Goal: Task Accomplishment & Management: Complete application form

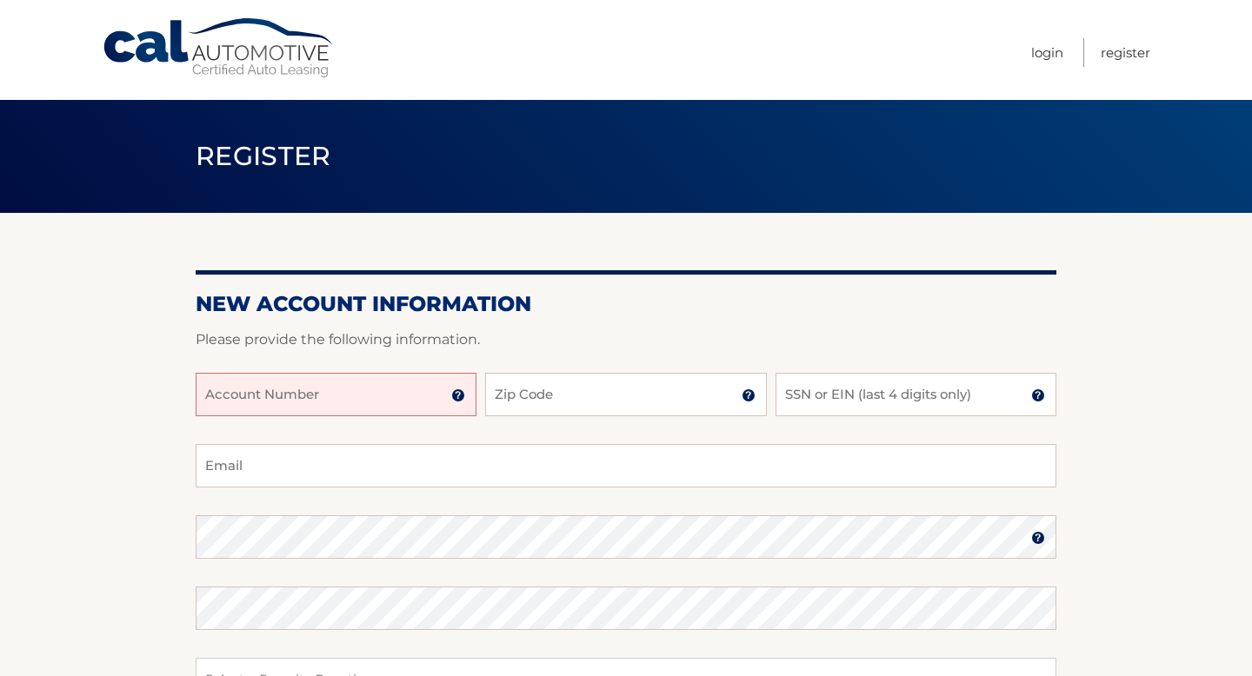
click at [277, 422] on div "Account Number 11 digit account number provided on your coupon book or Welcome …" at bounding box center [626, 408] width 861 height 71
click at [276, 409] on input "Account Number" at bounding box center [336, 394] width 281 height 43
type input "f"
type input "44456025920"
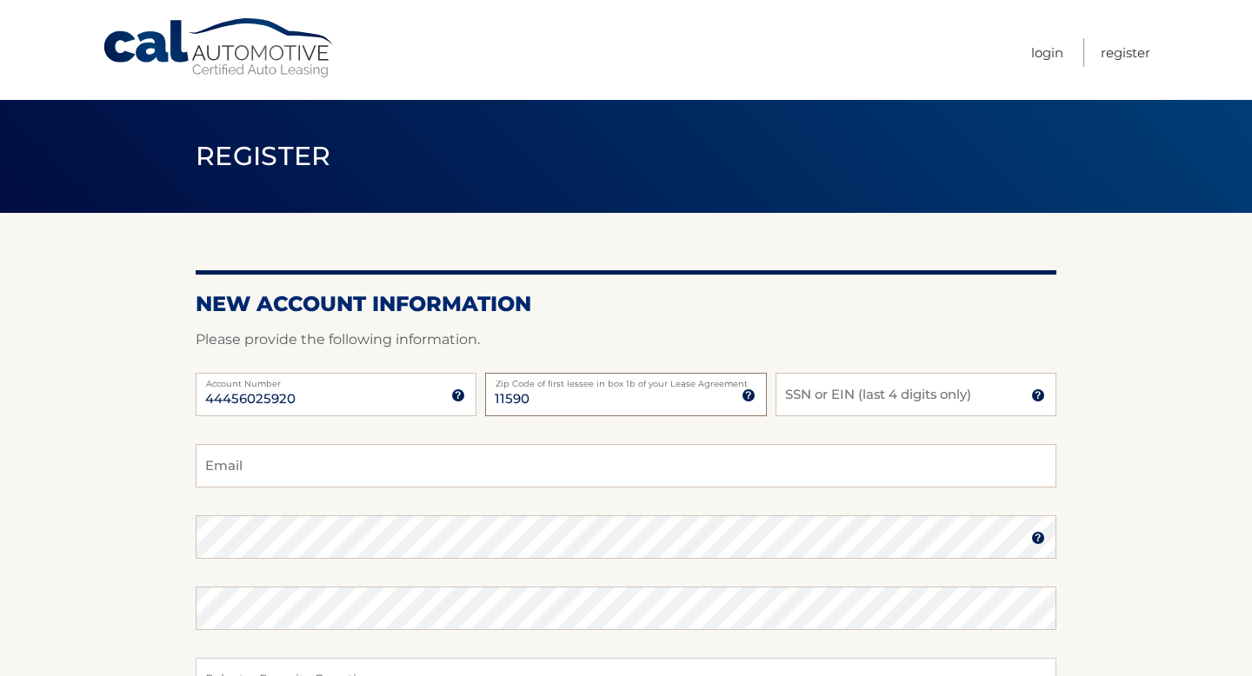
type input "11590"
type input "1465"
type input "keanu.bellamy@gmail.com"
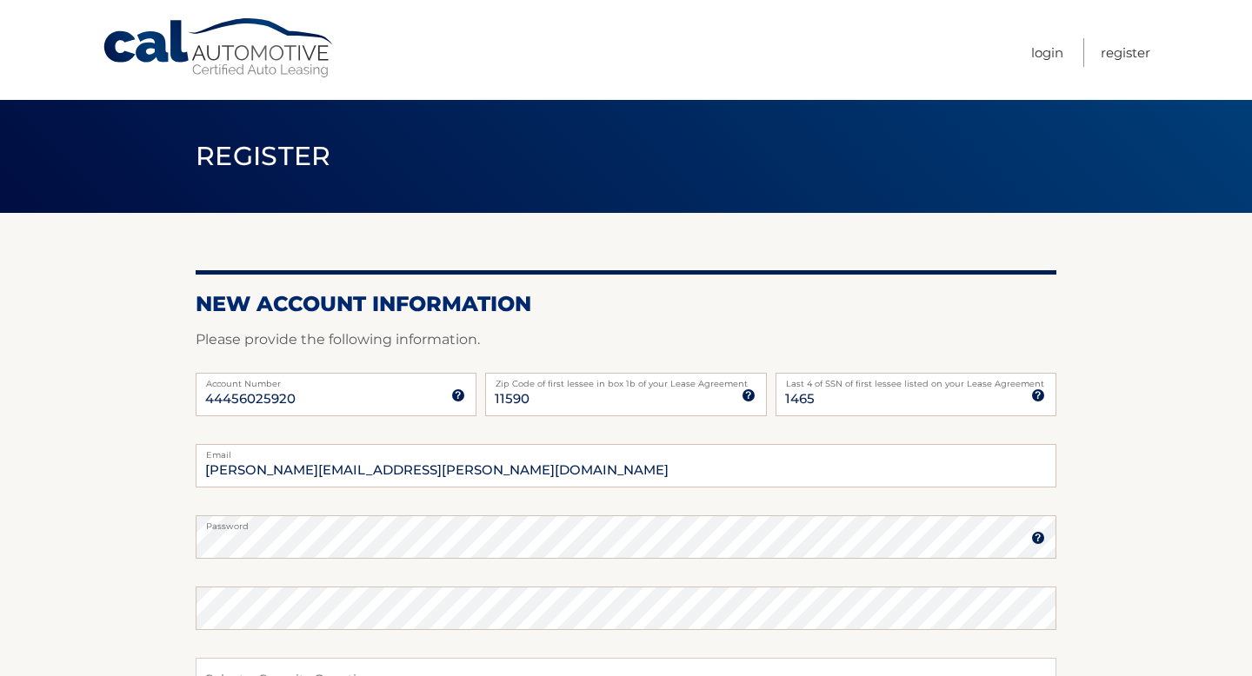
click at [1036, 538] on img at bounding box center [1038, 538] width 14 height 14
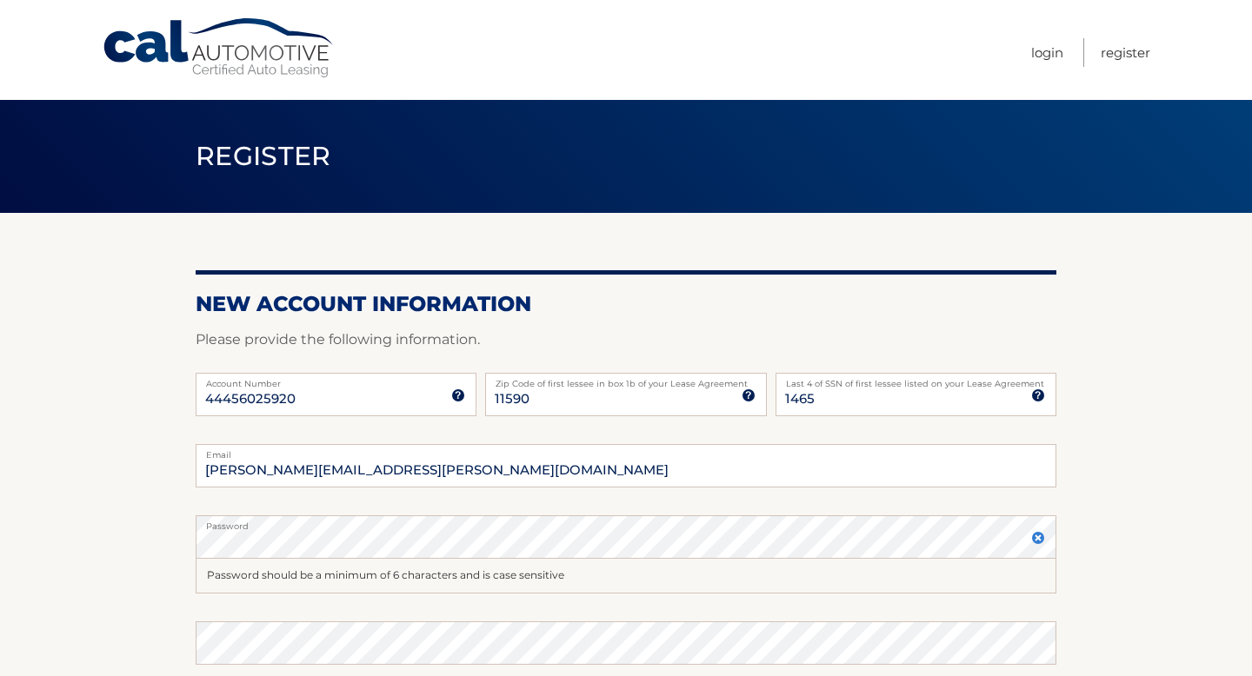
click at [1036, 538] on img at bounding box center [1038, 538] width 14 height 14
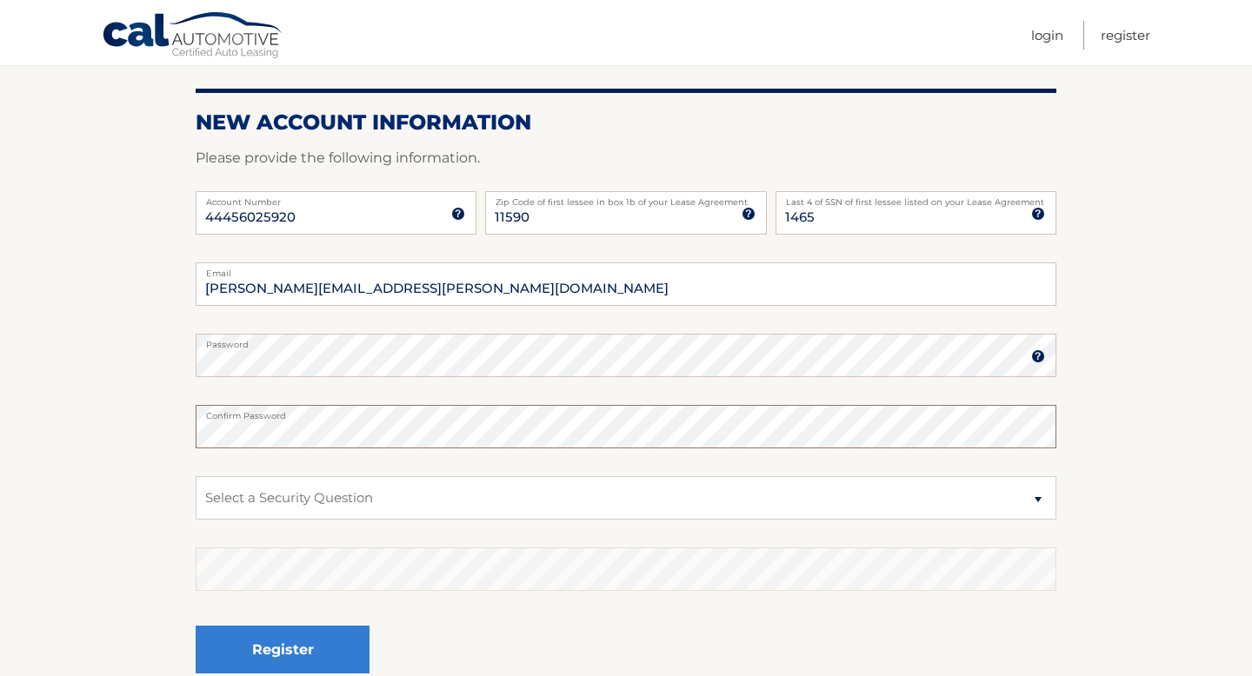
scroll to position [194, 0]
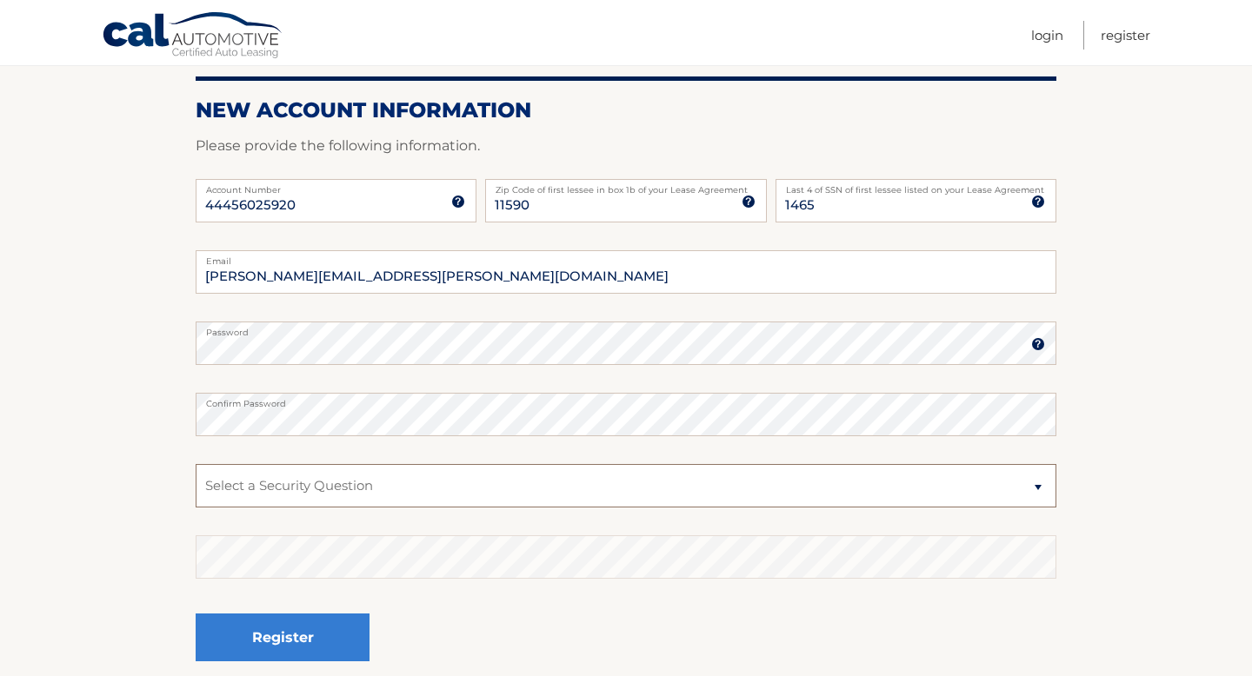
click at [316, 491] on select "Select a Security Question What was the name of your elementary school? What is…" at bounding box center [626, 485] width 861 height 43
select select "2"
click at [196, 464] on select "Select a Security Question What was the name of your elementary school? What is…" at bounding box center [626, 485] width 861 height 43
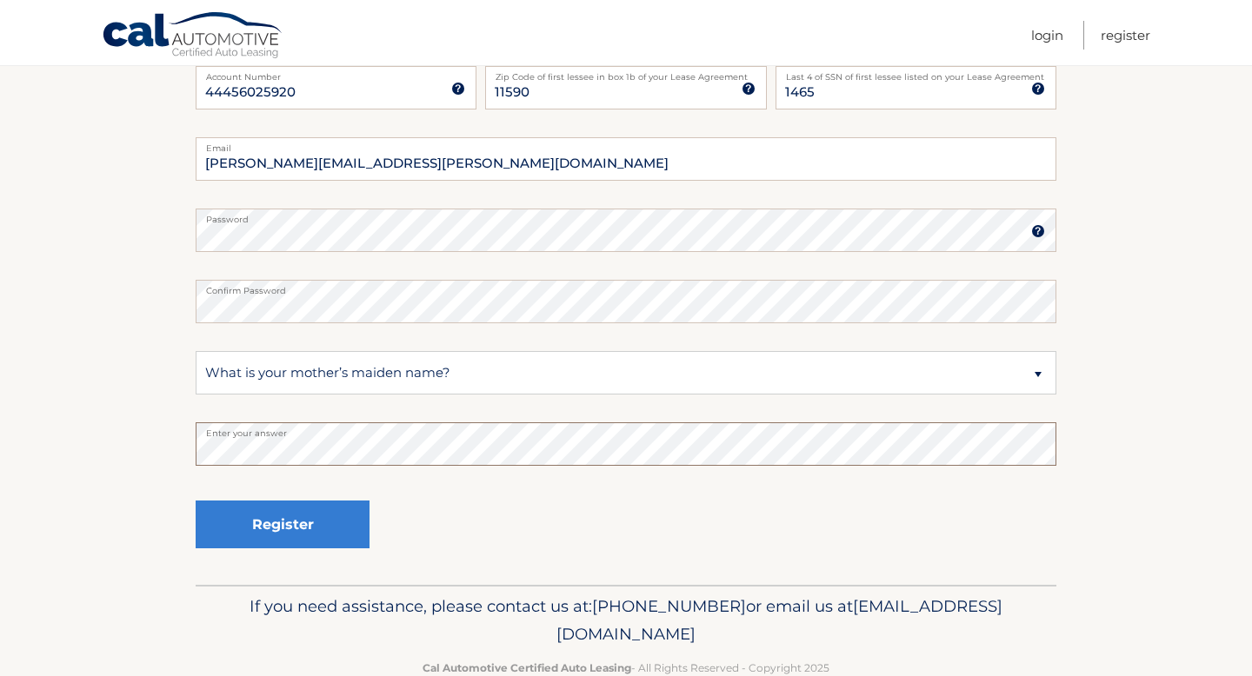
scroll to position [348, 0]
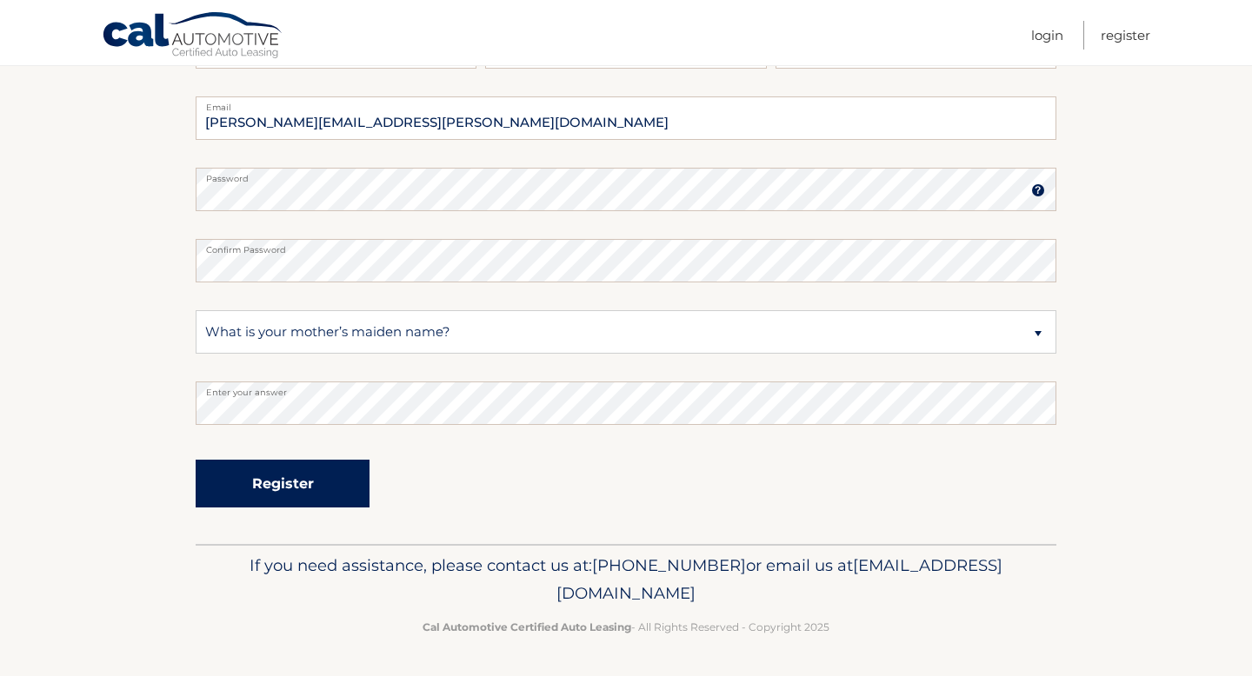
click at [291, 476] on button "Register" at bounding box center [283, 484] width 174 height 48
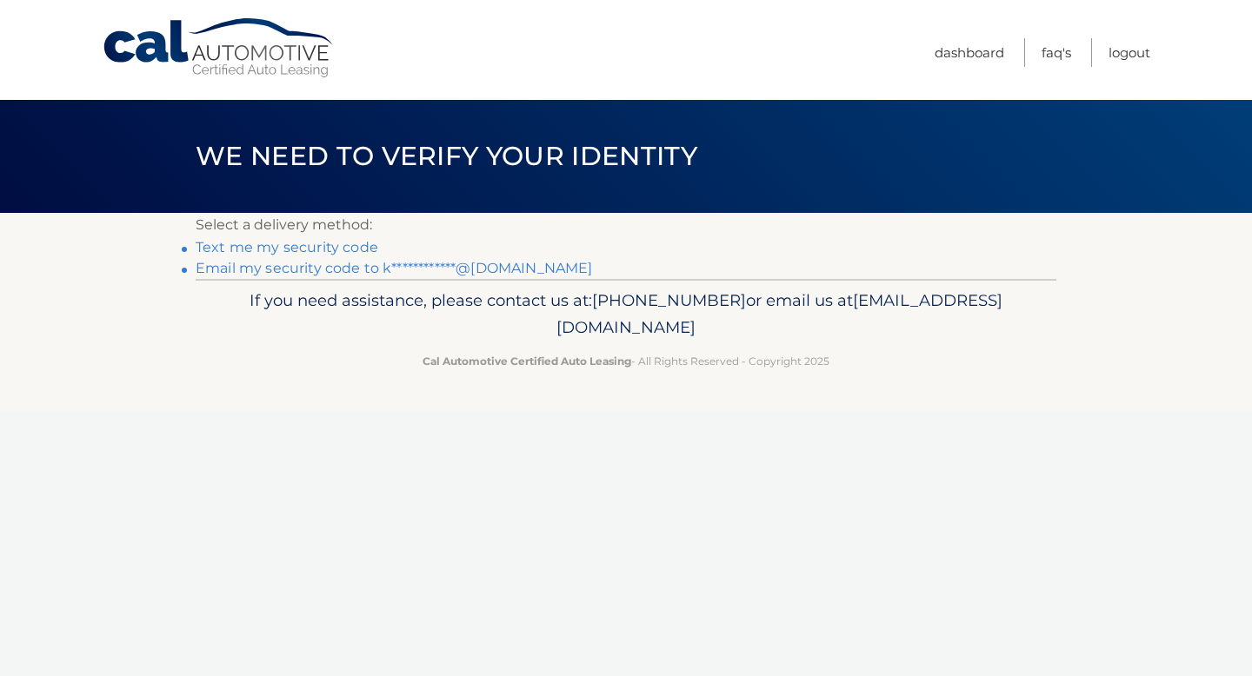
click at [297, 246] on link "Text me my security code" at bounding box center [287, 247] width 183 height 17
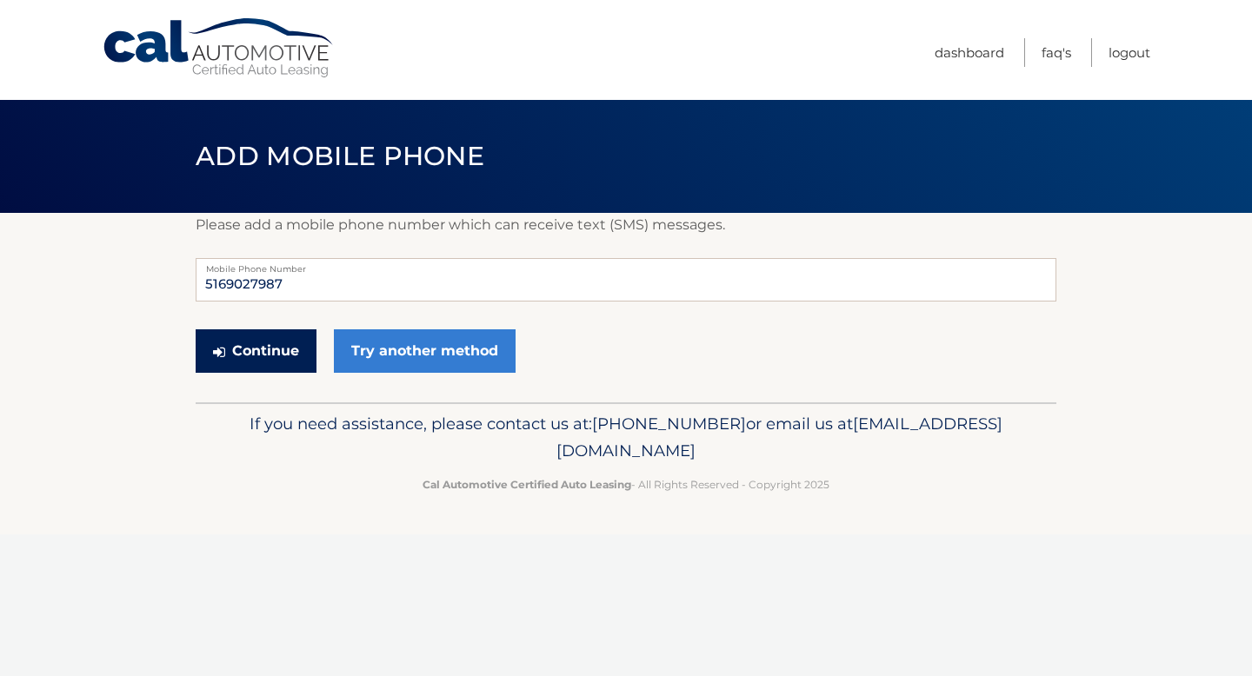
click at [294, 349] on button "Continue" at bounding box center [256, 351] width 121 height 43
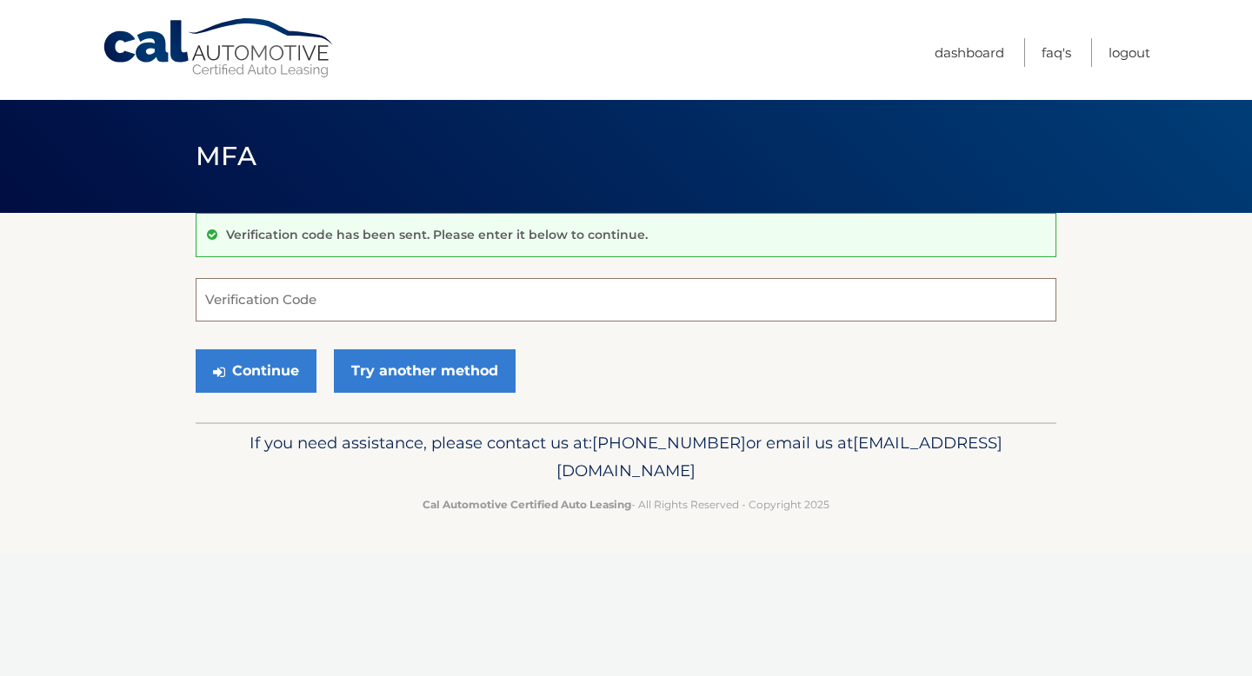
click at [323, 298] on input "Verification Code" at bounding box center [626, 299] width 861 height 43
type input "913196"
click at [256, 367] on button "Continue" at bounding box center [256, 370] width 121 height 43
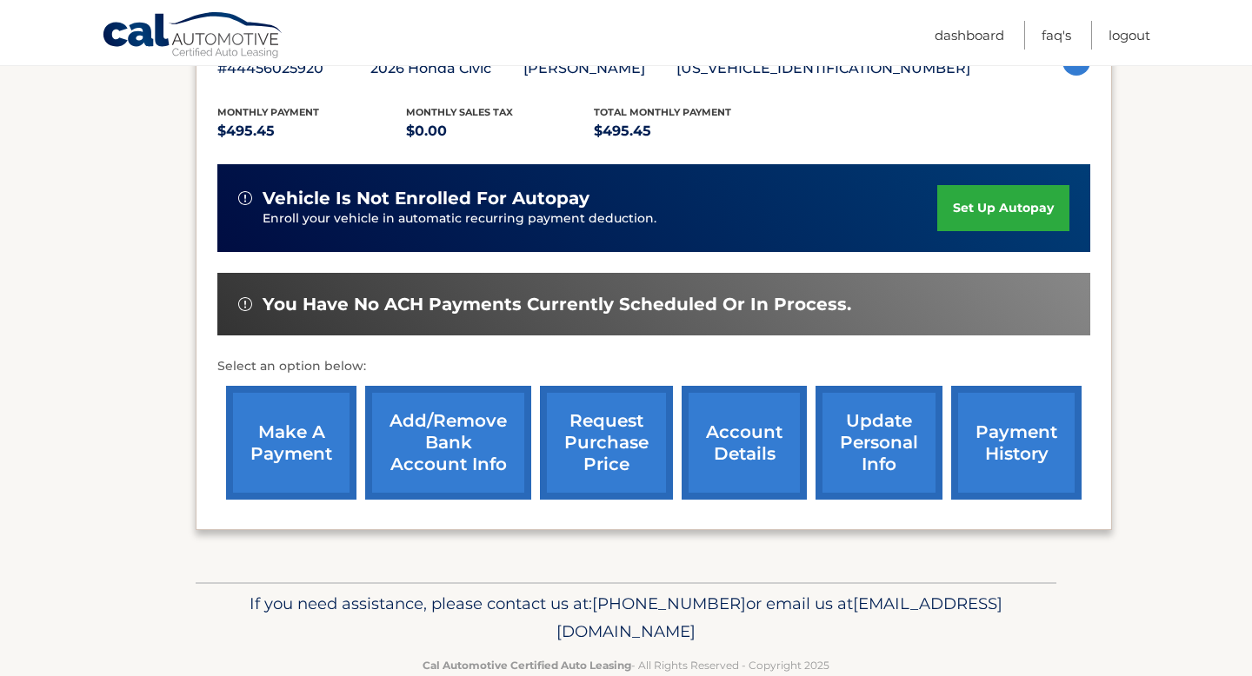
scroll to position [371, 0]
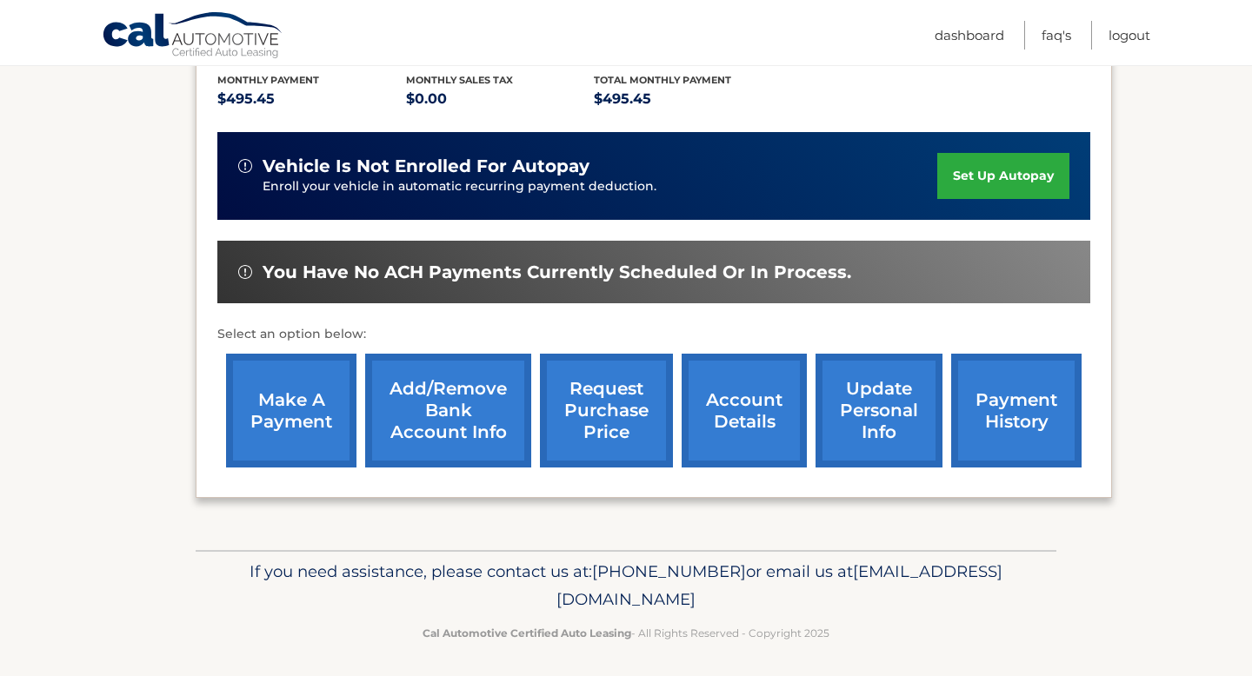
click at [992, 182] on link "set up autopay" at bounding box center [1003, 176] width 132 height 46
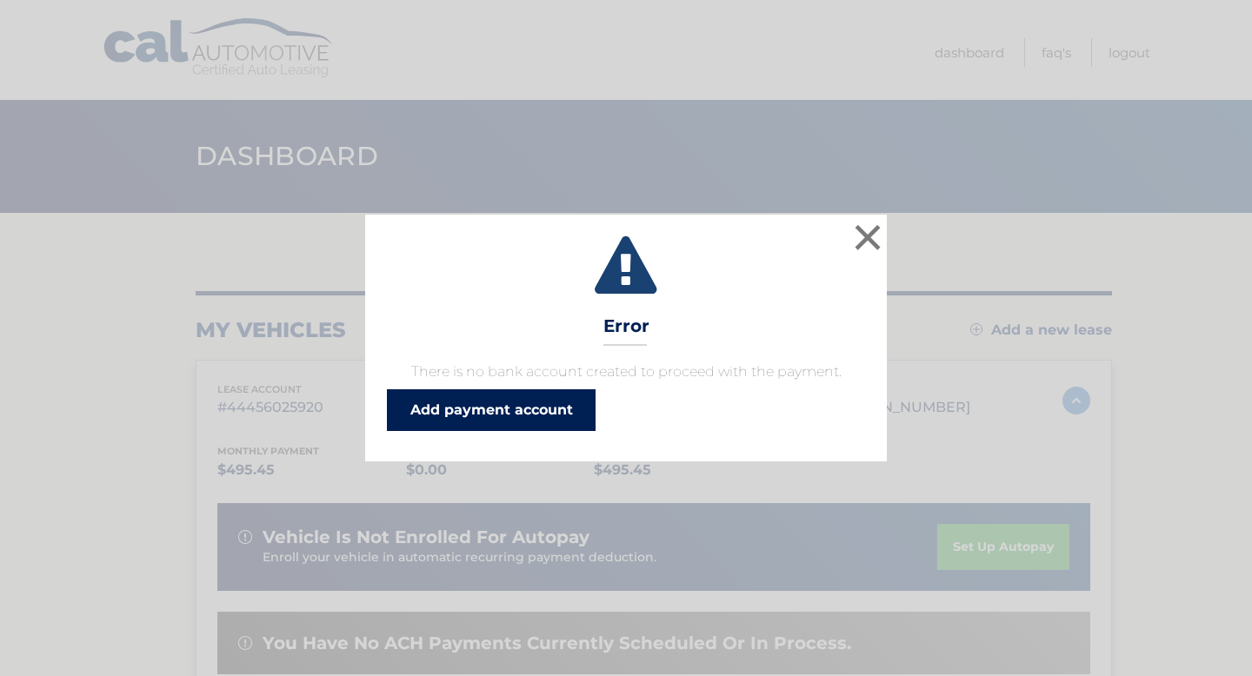
click at [488, 423] on link "Add payment account" at bounding box center [491, 410] width 209 height 42
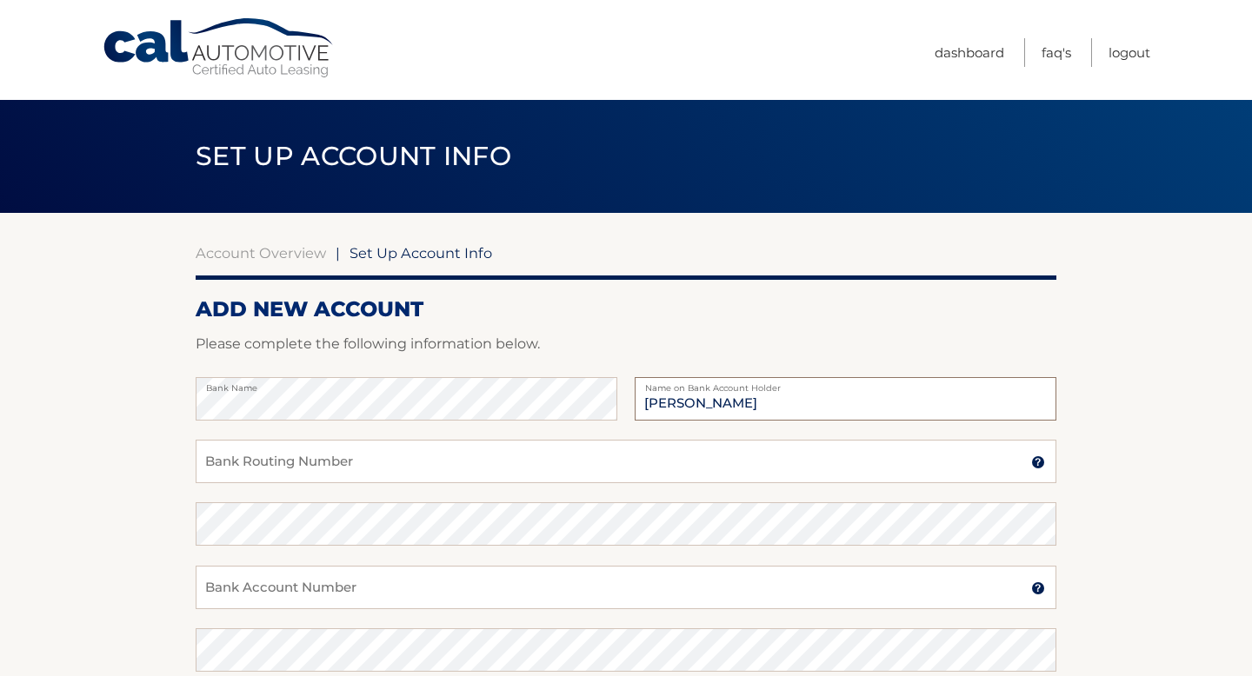
type input "Keanu Bellamy"
click at [368, 476] on input "Bank Routing Number" at bounding box center [626, 461] width 861 height 43
type input "026013673"
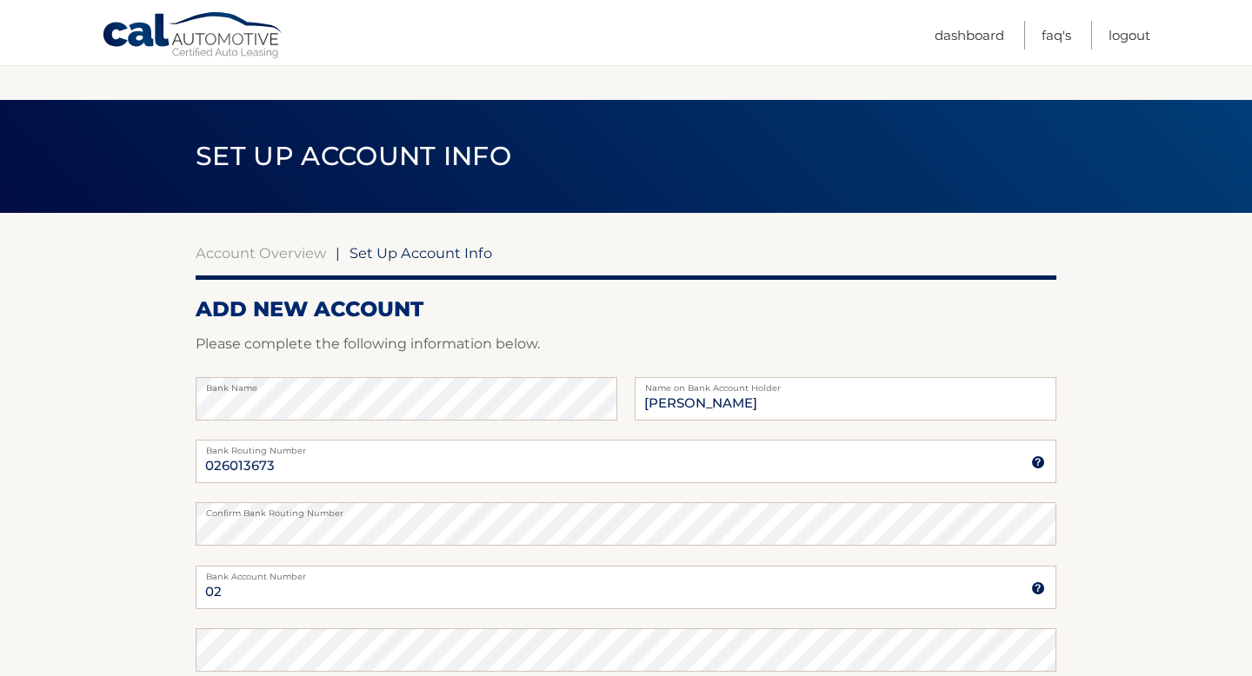
scroll to position [332, 0]
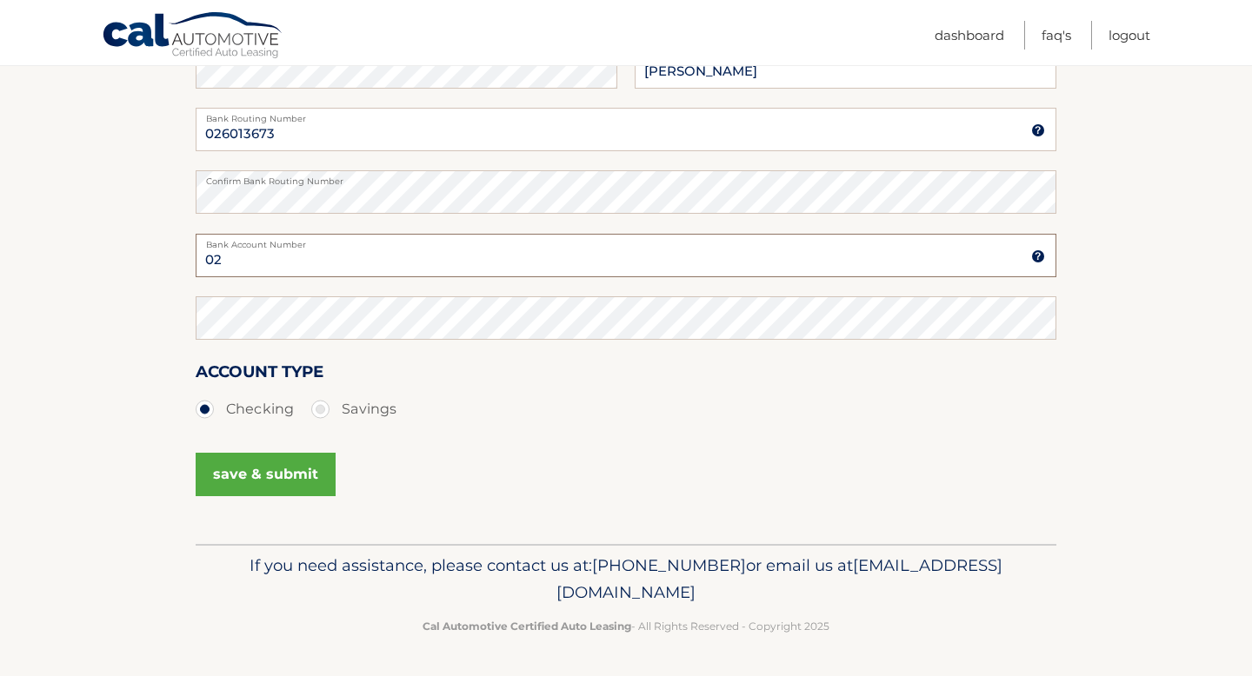
click at [281, 252] on input "02" at bounding box center [626, 255] width 861 height 43
type input "0"
type input "4414571128"
click at [242, 481] on button "save & submit" at bounding box center [266, 474] width 140 height 43
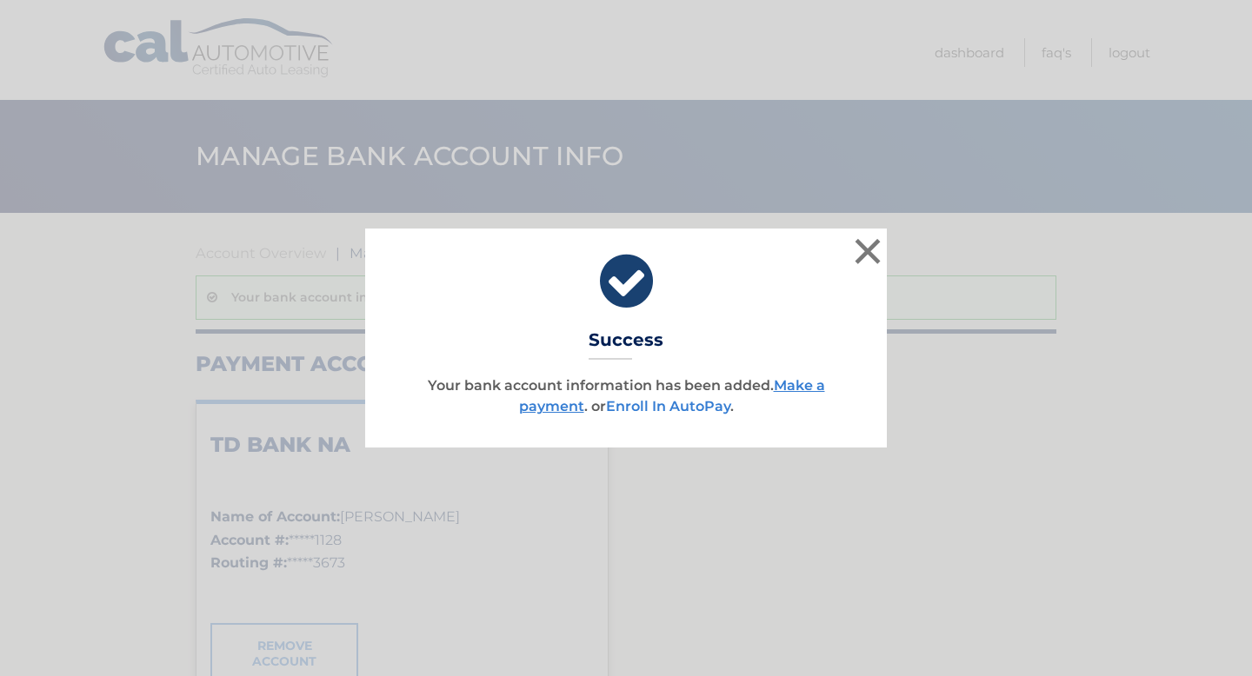
click at [662, 412] on link "Enroll In AutoPay" at bounding box center [668, 406] width 124 height 17
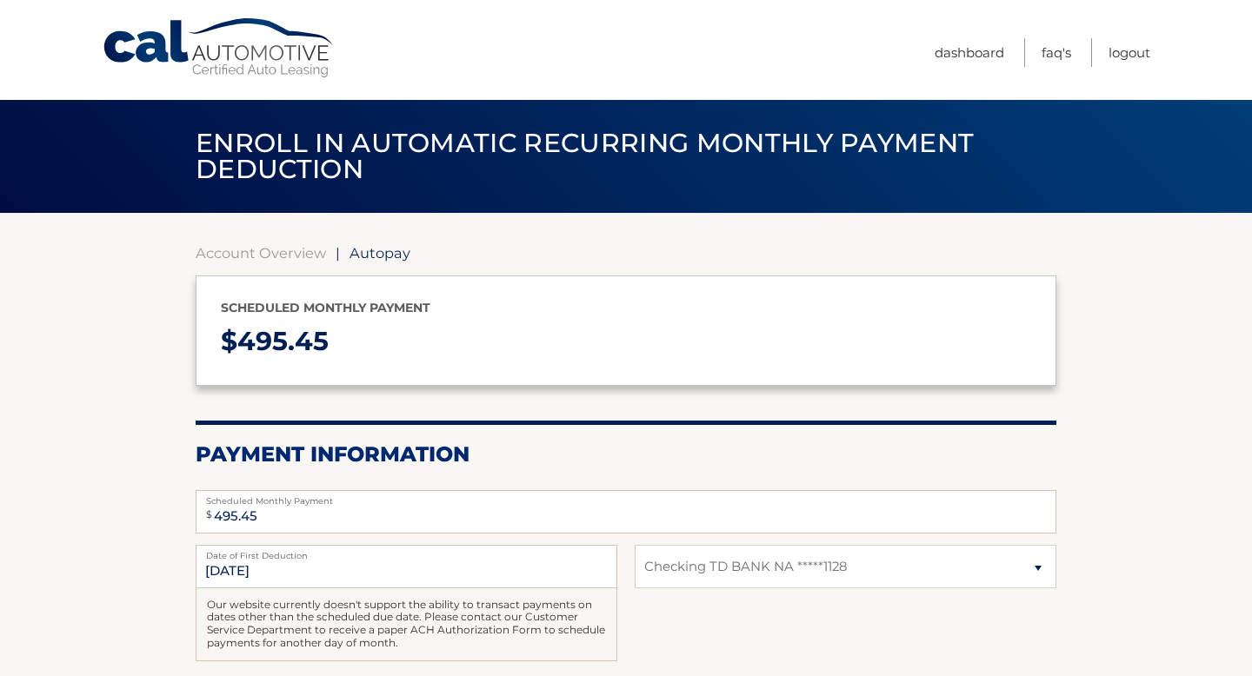
select select "NmNlOTYzY2ItYzIxYy00ZDg1LWIyMTctOWUxMzA5MGI3NTQ0"
click at [961, 55] on link "Dashboard" at bounding box center [970, 52] width 70 height 29
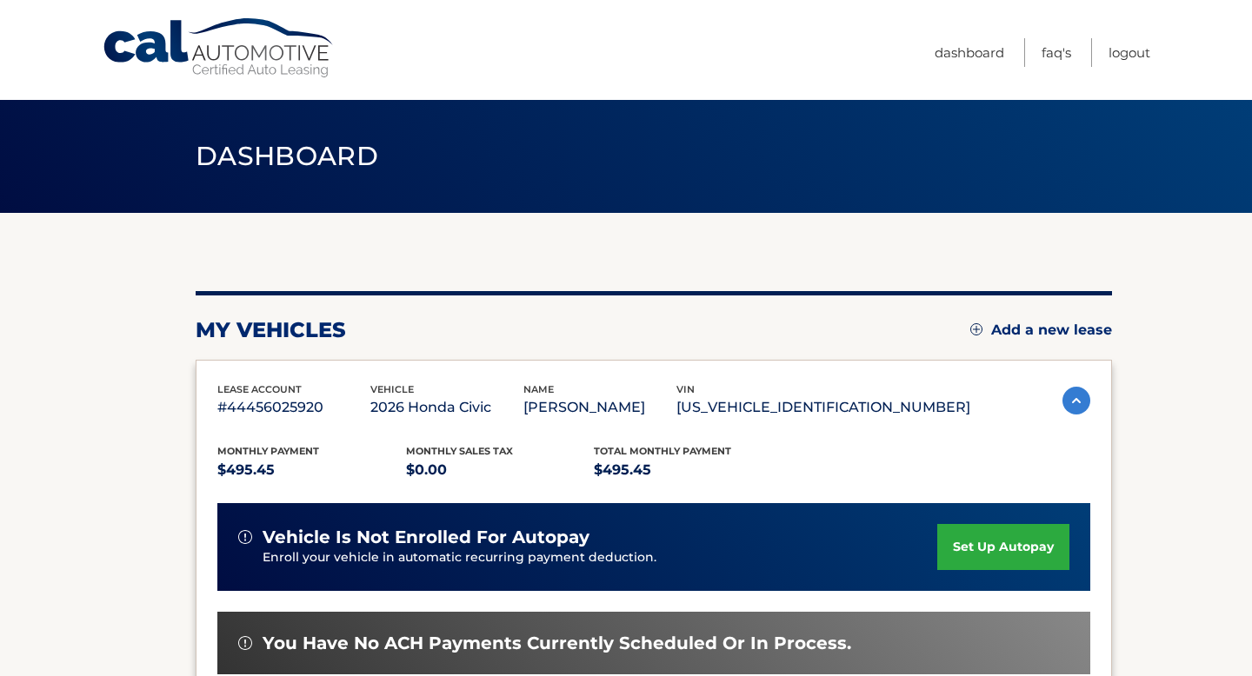
click at [1071, 391] on img at bounding box center [1076, 401] width 28 height 28
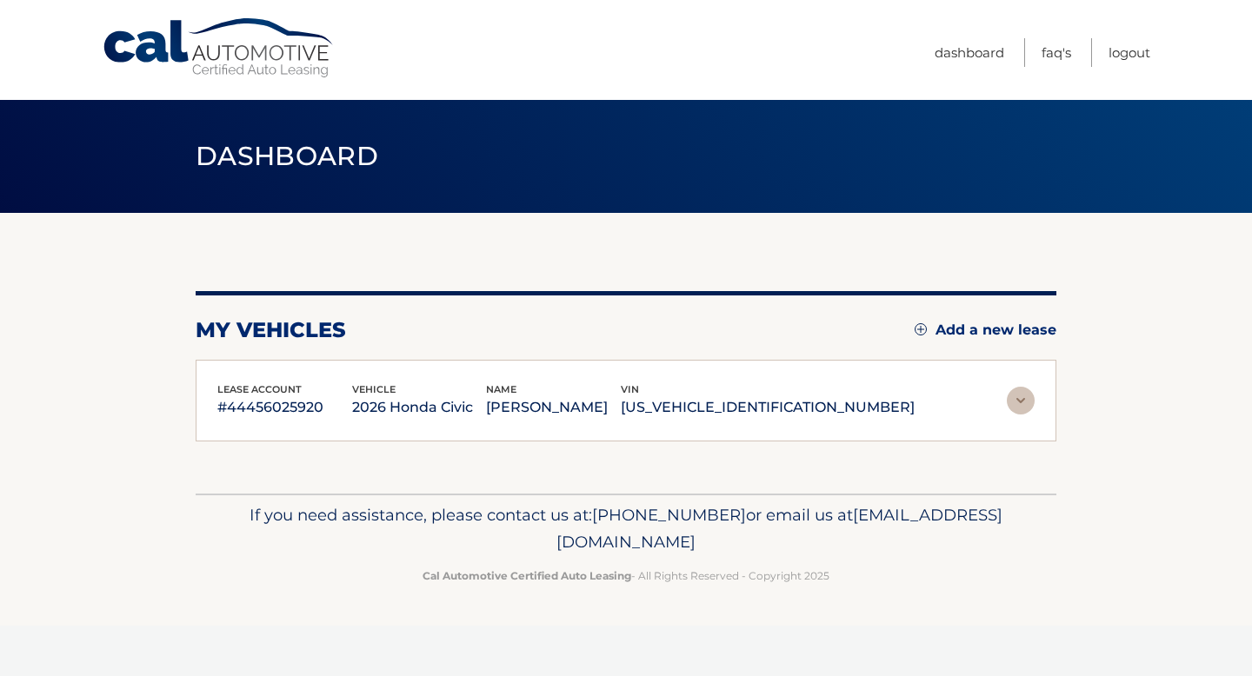
click at [1025, 398] on img at bounding box center [1021, 401] width 28 height 28
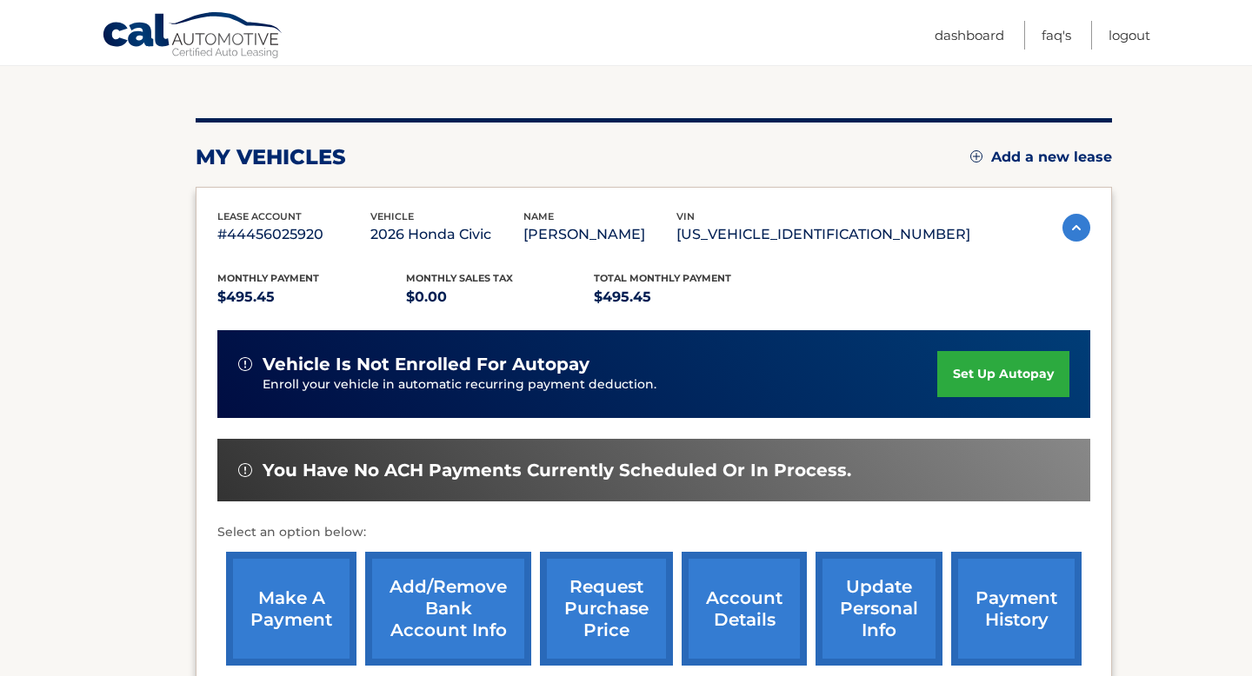
scroll to position [272, 0]
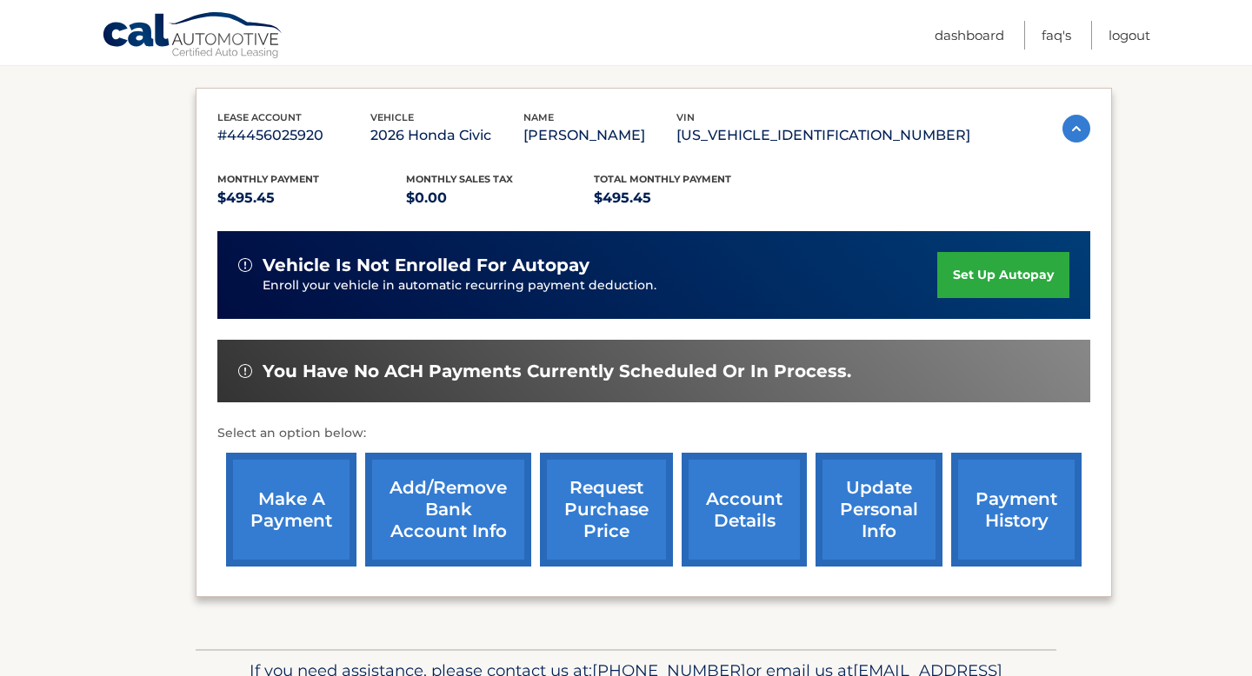
click at [323, 381] on span "You have no ACH payments currently scheduled or in process." at bounding box center [557, 372] width 589 height 22
click at [316, 496] on link "make a payment" at bounding box center [291, 510] width 130 height 114
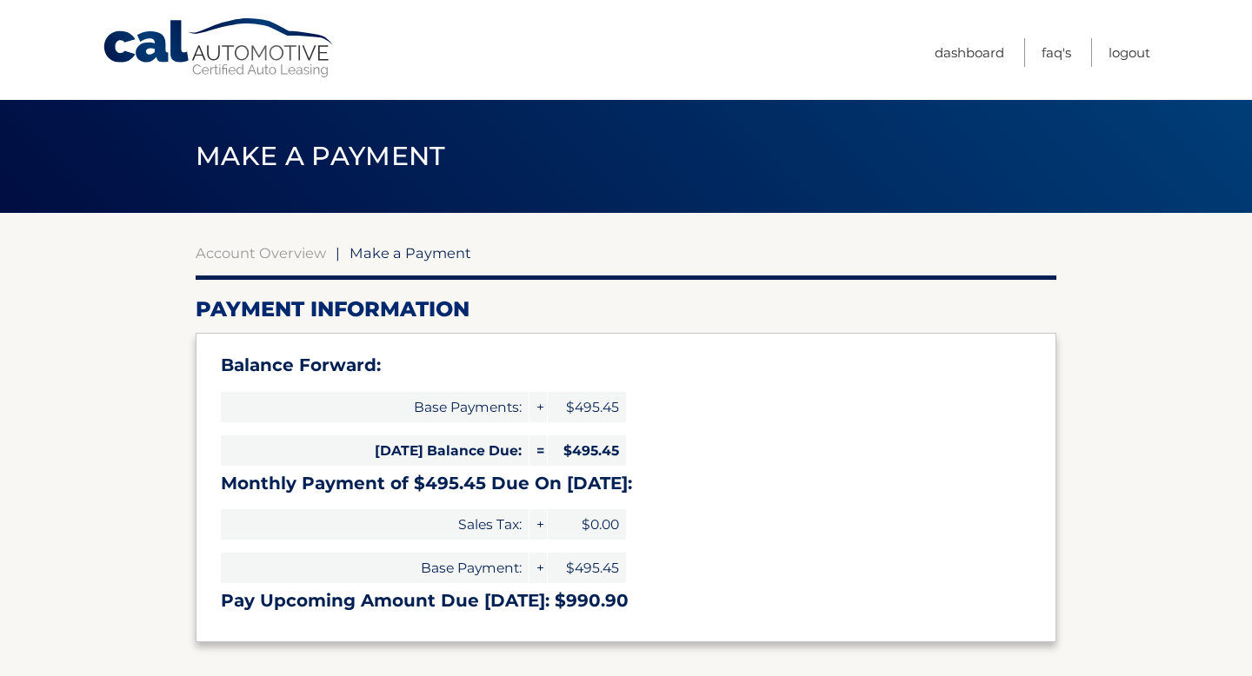
select select "NmNlOTYzY2ItYzIxYy00ZDg1LWIyMTctOWUxMzA5MGI3NTQ0"
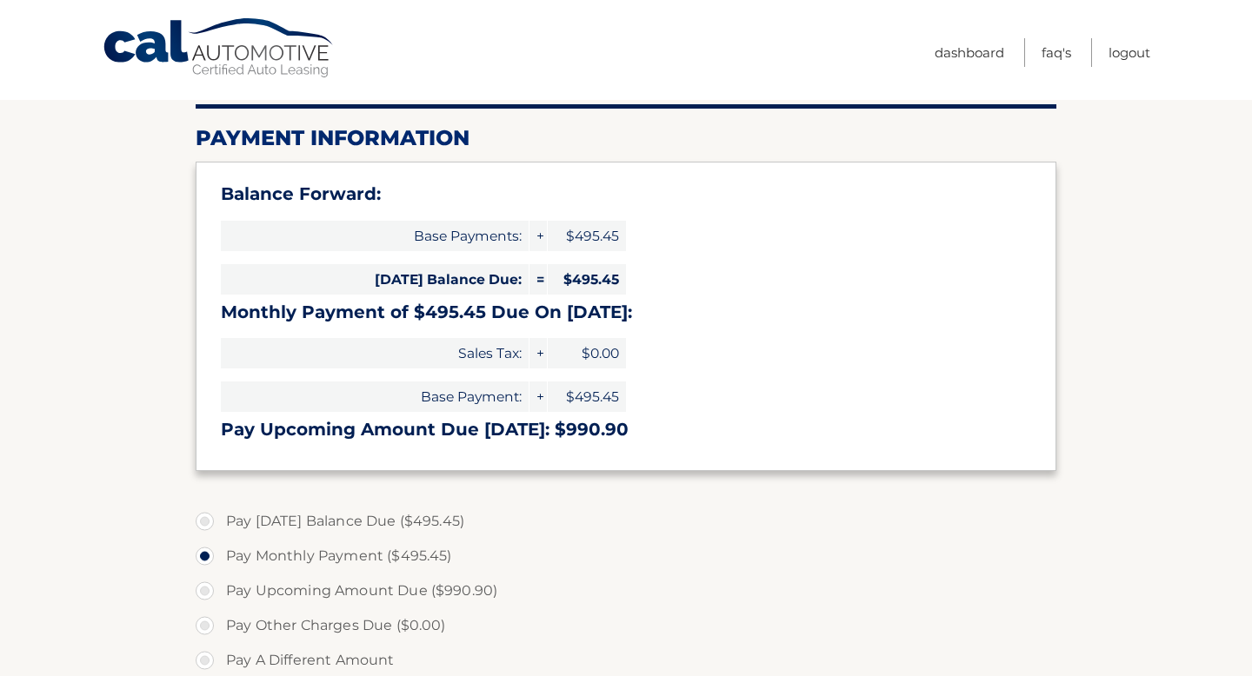
scroll to position [296, 0]
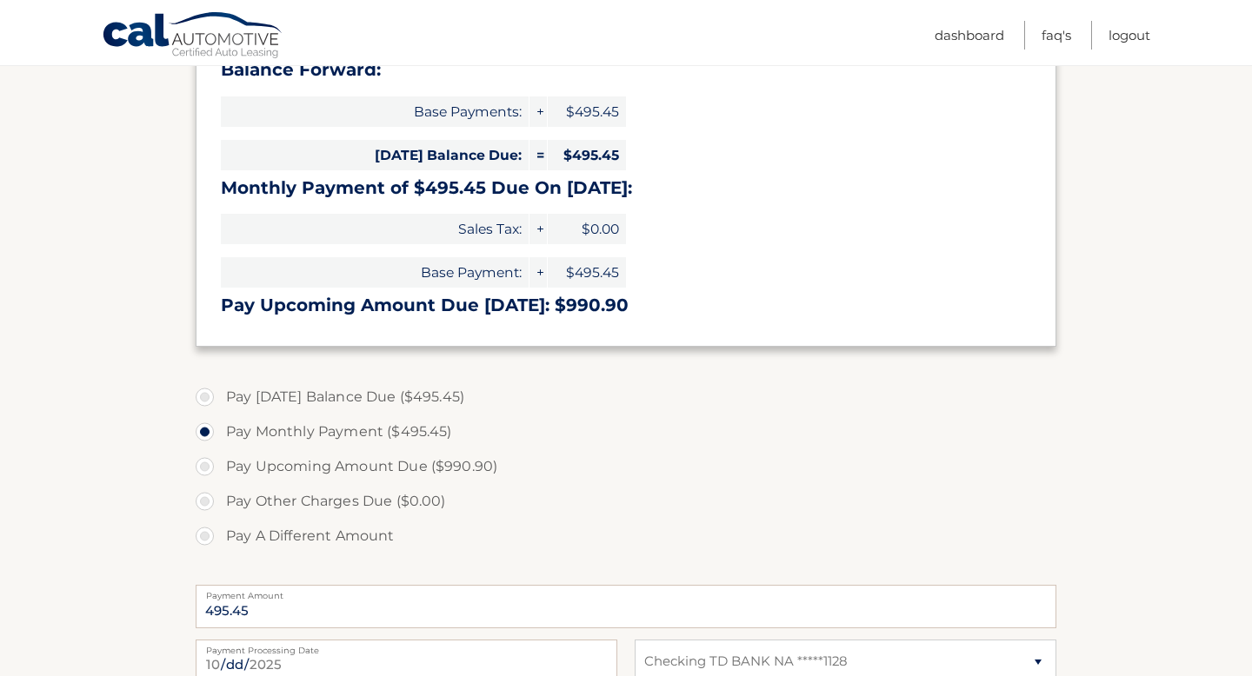
click at [203, 404] on label "Pay [DATE] Balance Due ($495.45)" at bounding box center [626, 397] width 861 height 35
click at [203, 404] on input "Pay [DATE] Balance Due ($495.45)" at bounding box center [211, 394] width 17 height 28
radio input "true"
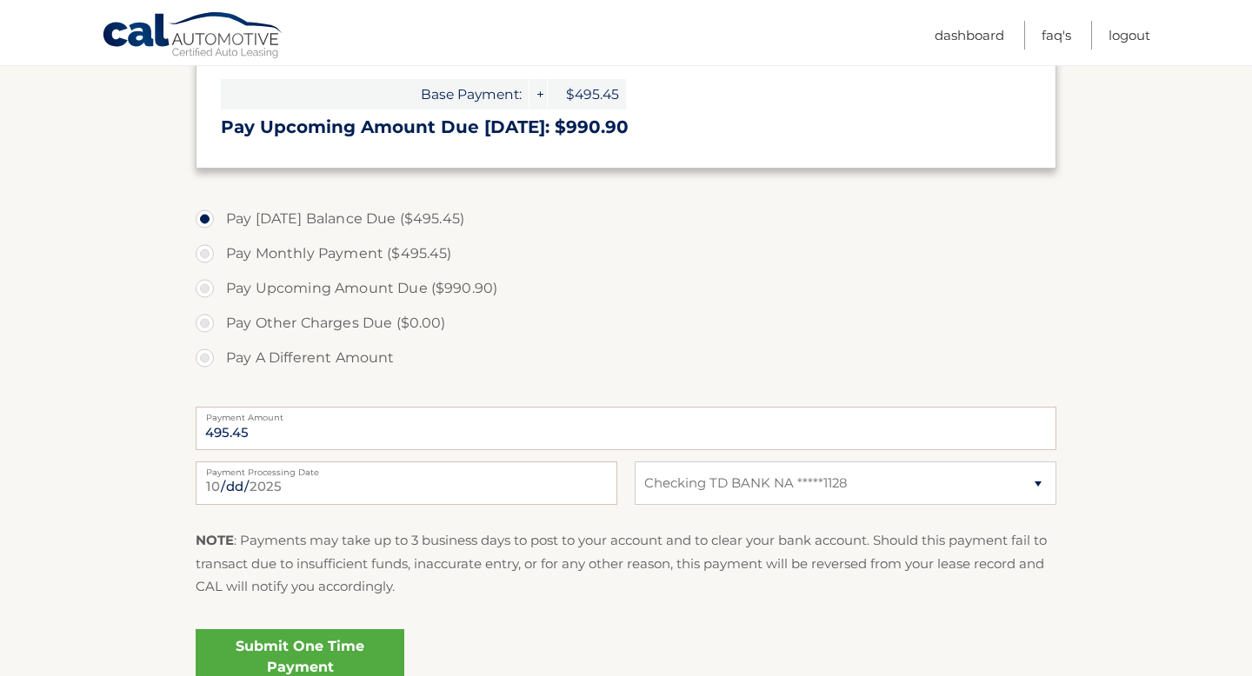
scroll to position [582, 0]
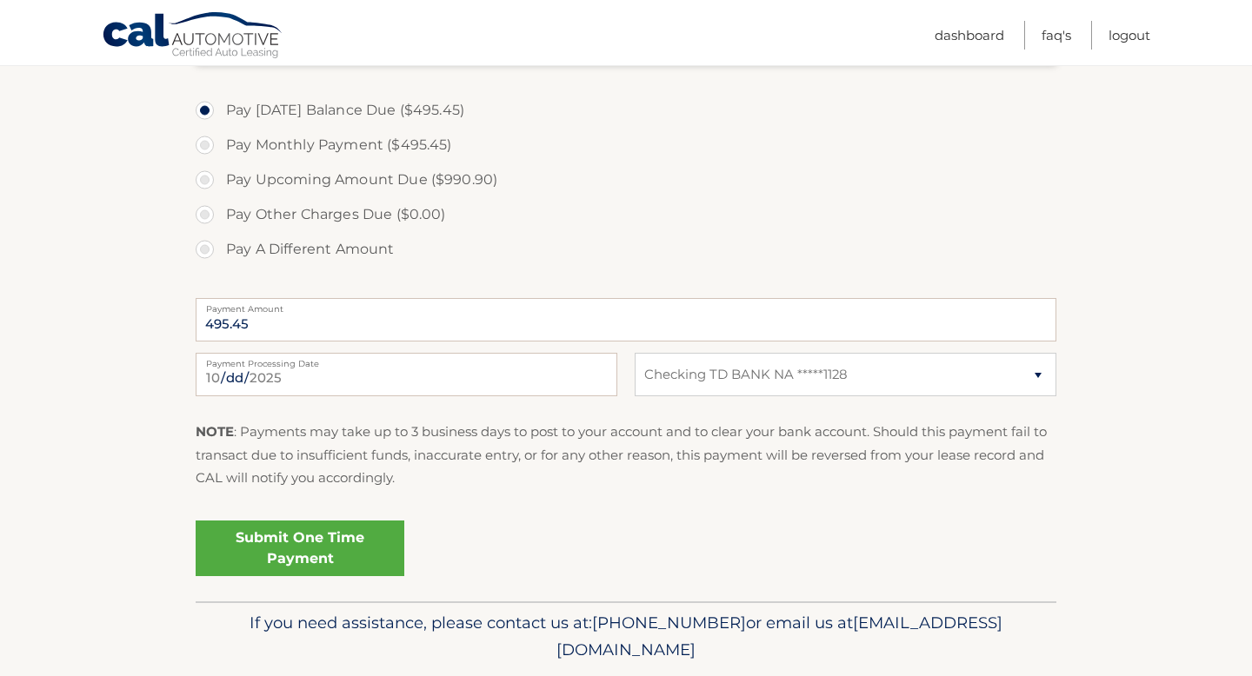
click at [297, 555] on link "Submit One Time Payment" at bounding box center [300, 549] width 209 height 56
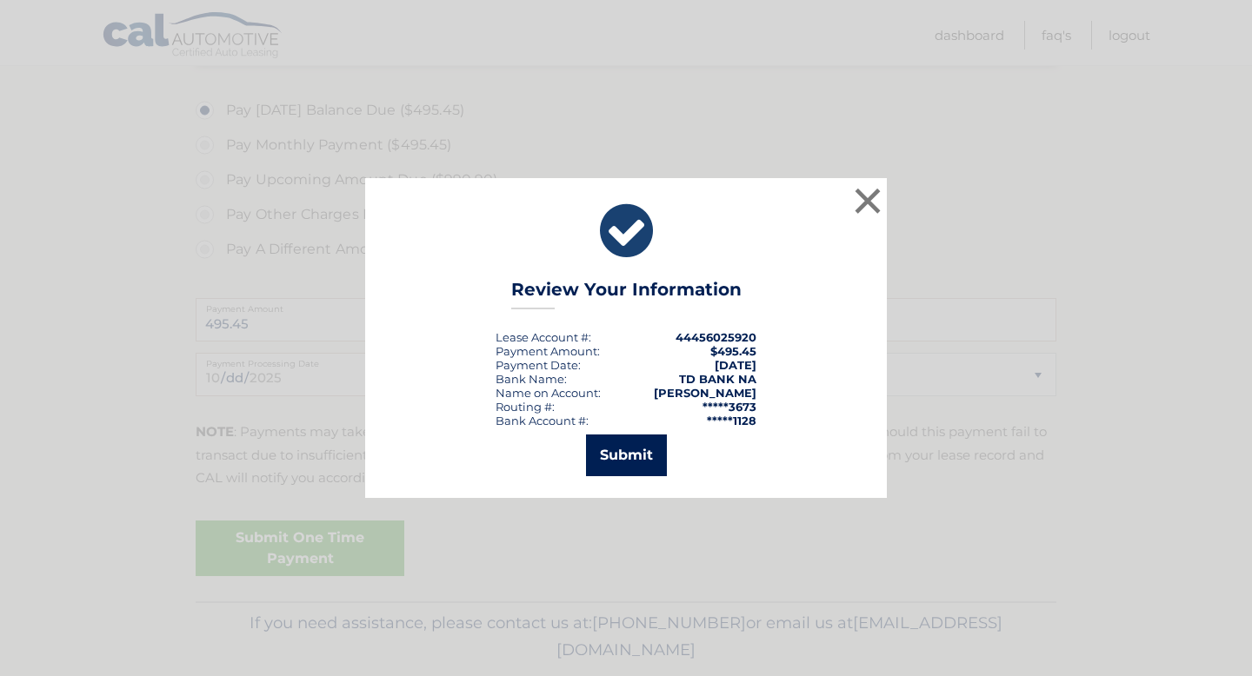
click at [630, 456] on button "Submit" at bounding box center [626, 456] width 81 height 42
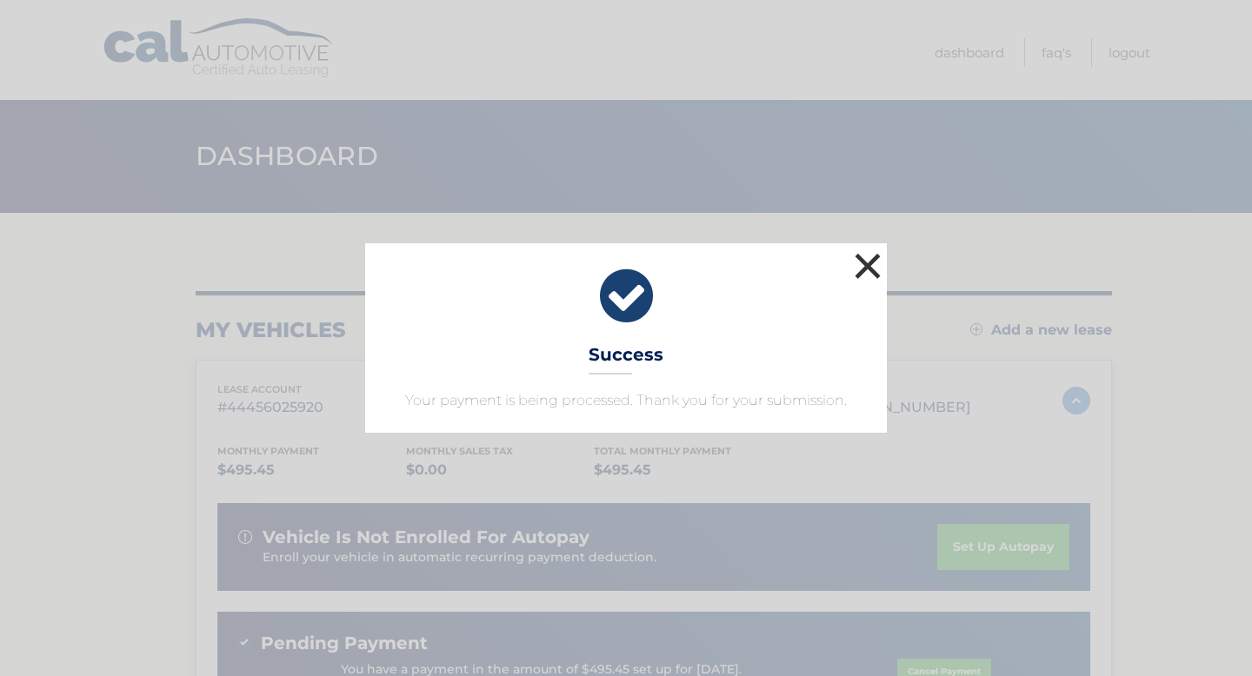
click at [858, 259] on button "×" at bounding box center [867, 266] width 35 height 35
